Goal: Obtain resource: Obtain resource

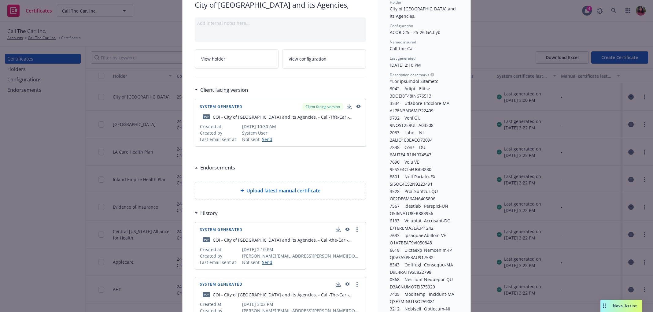
scroll to position [47, 0]
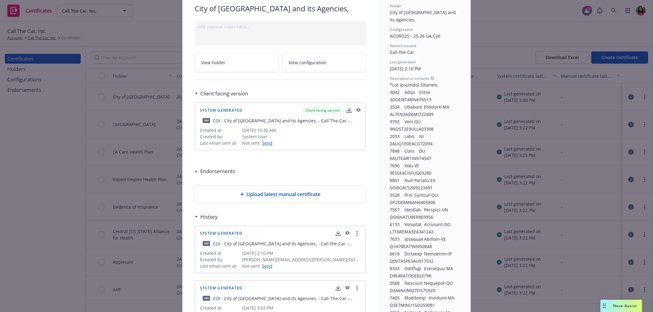
click at [349, 231] on icon "button" at bounding box center [347, 233] width 6 height 4
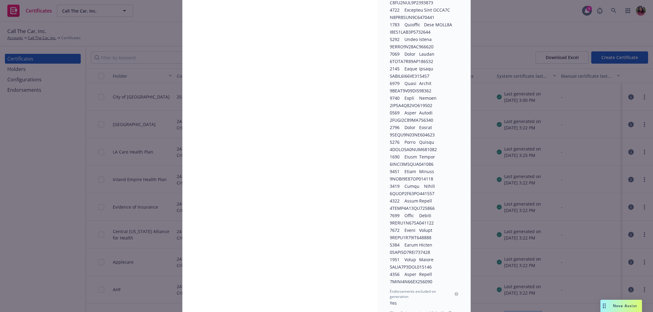
scroll to position [1399, 0]
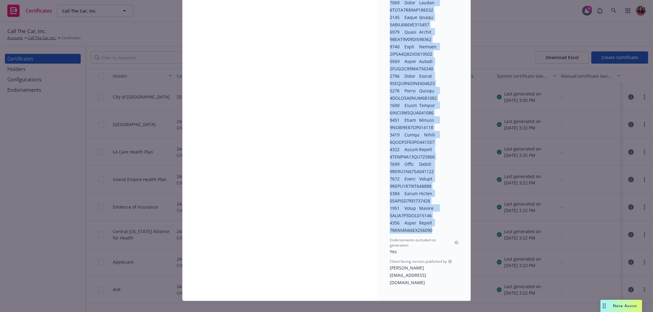
drag, startPoint x: 390, startPoint y: 138, endPoint x: 445, endPoint y: 229, distance: 106.4
copy span "2021 Honda Accord 1HGCV3F14MA000813 2015 Mercedes Sprinter-WC WD3PE7DC0FP118962…"
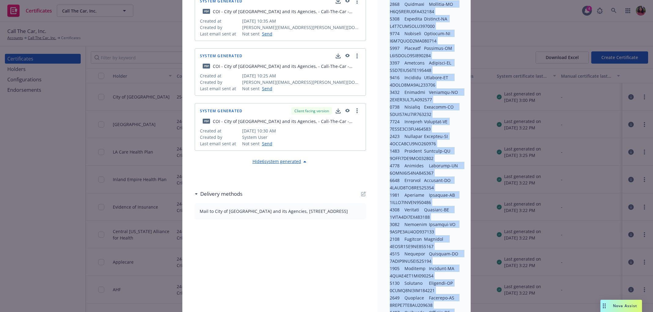
scroll to position [287, 0]
